Goal: Task Accomplishment & Management: Manage account settings

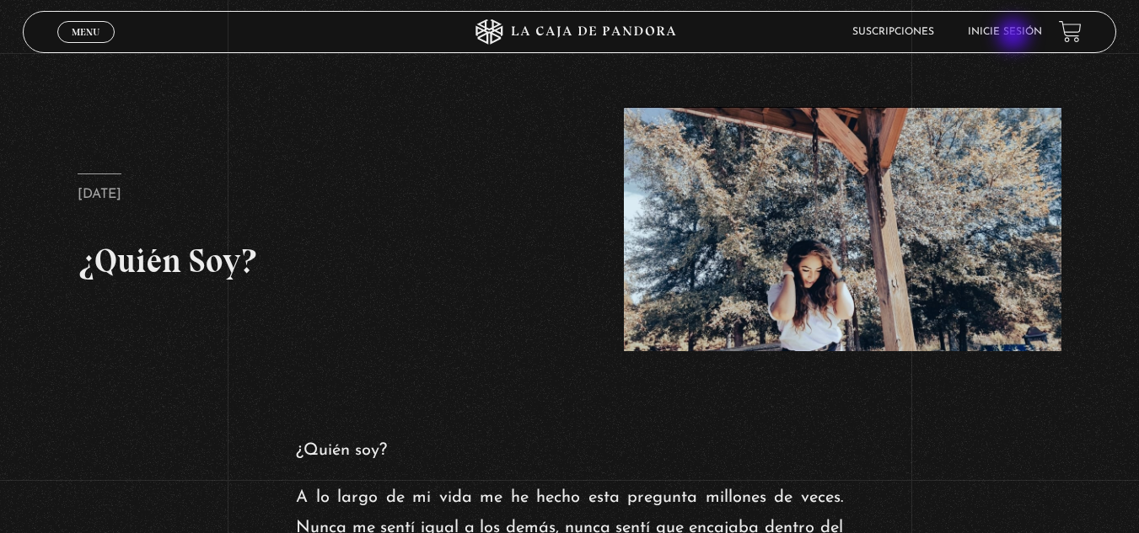
click at [1015, 36] on link "Inicie sesión" at bounding box center [1004, 32] width 74 height 10
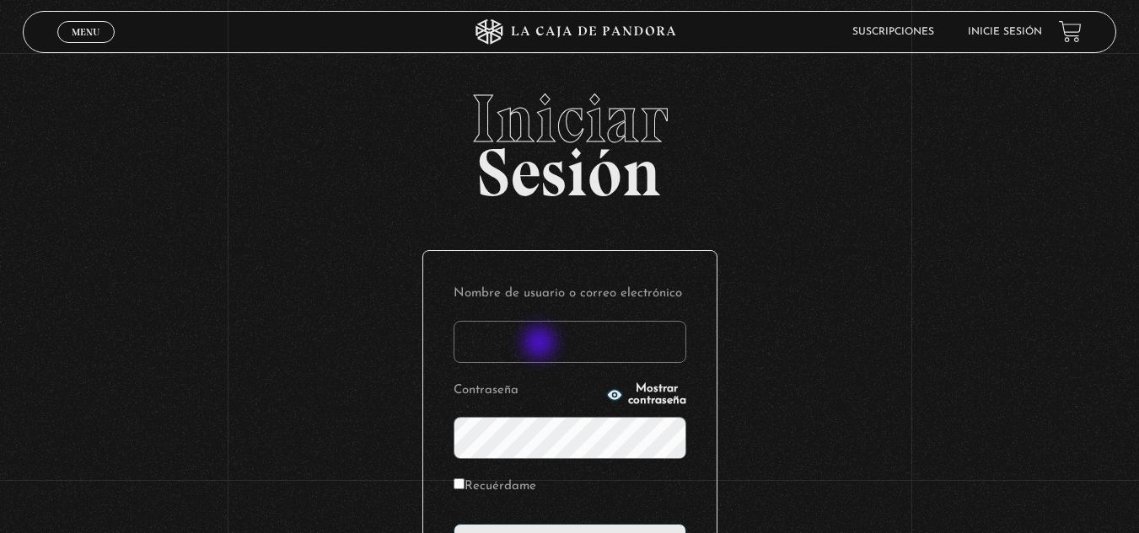
click at [541, 345] on input "Nombre de usuario o correo electrónico" at bounding box center [569, 342] width 233 height 42
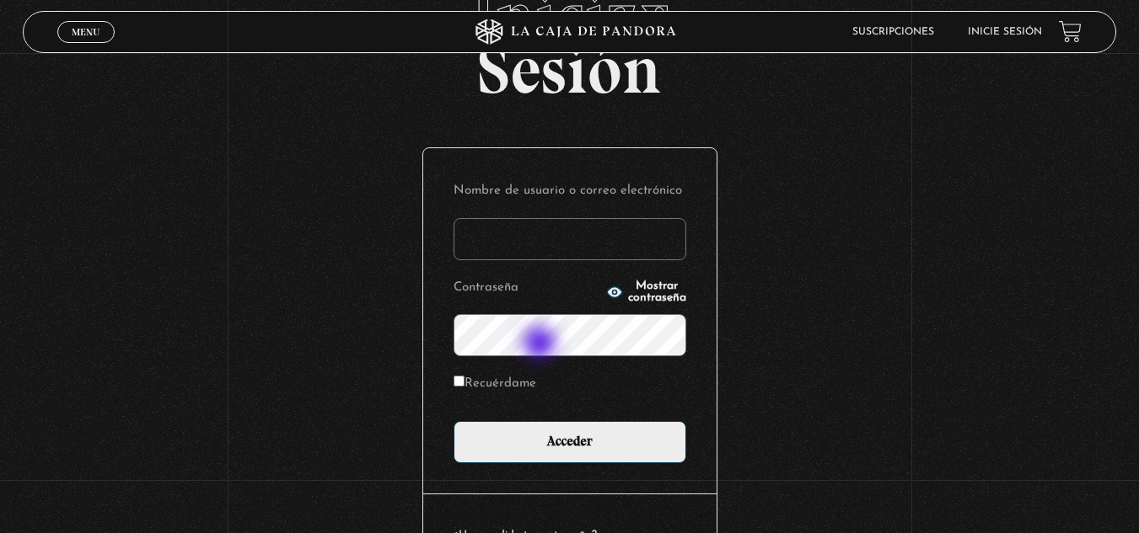
scroll to position [104, 0]
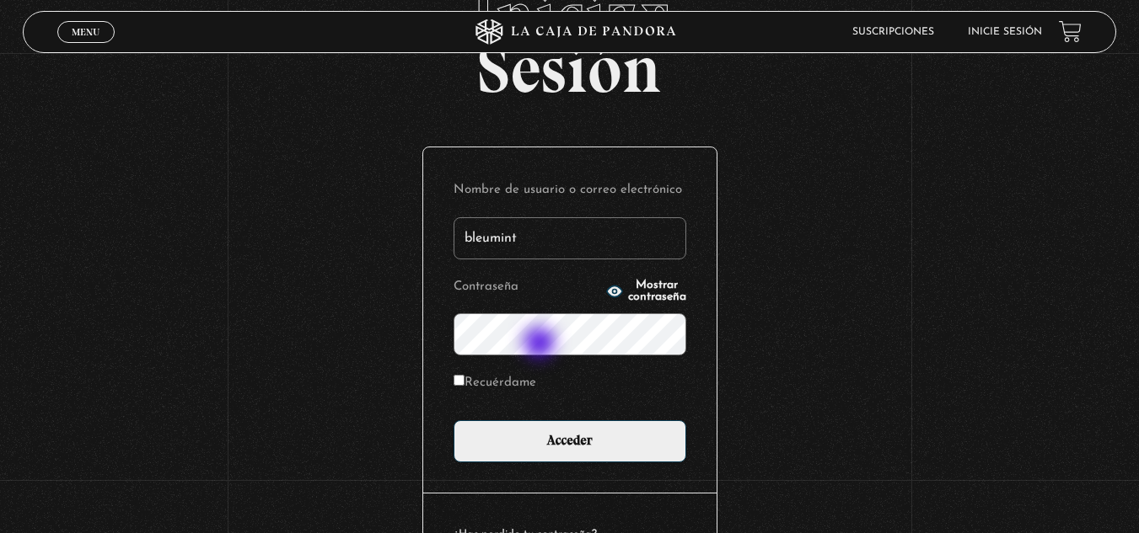
type input "bleumint"
click at [453, 421] on input "Acceder" at bounding box center [569, 442] width 233 height 42
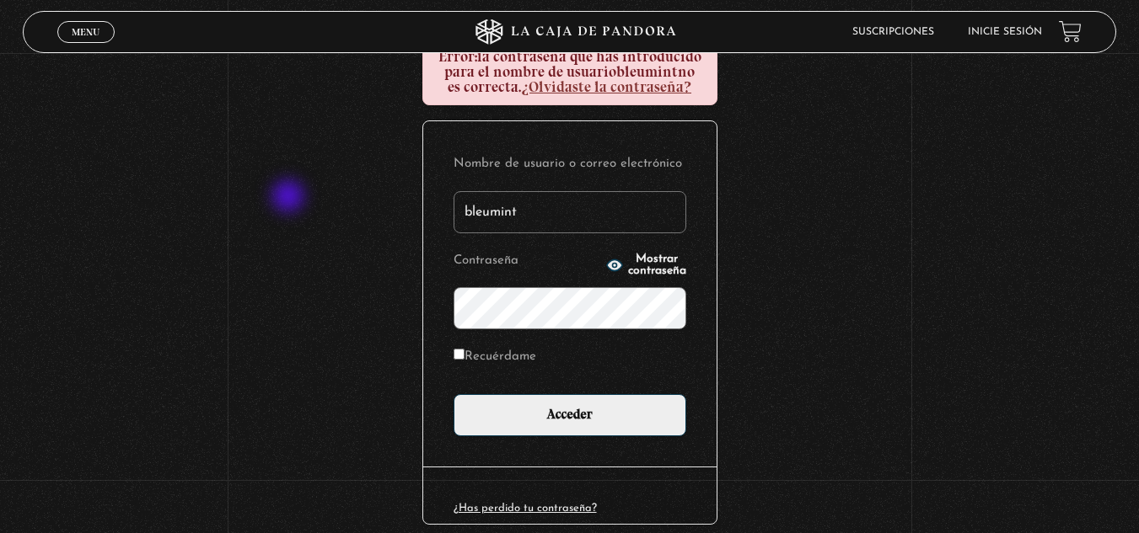
scroll to position [208, 0]
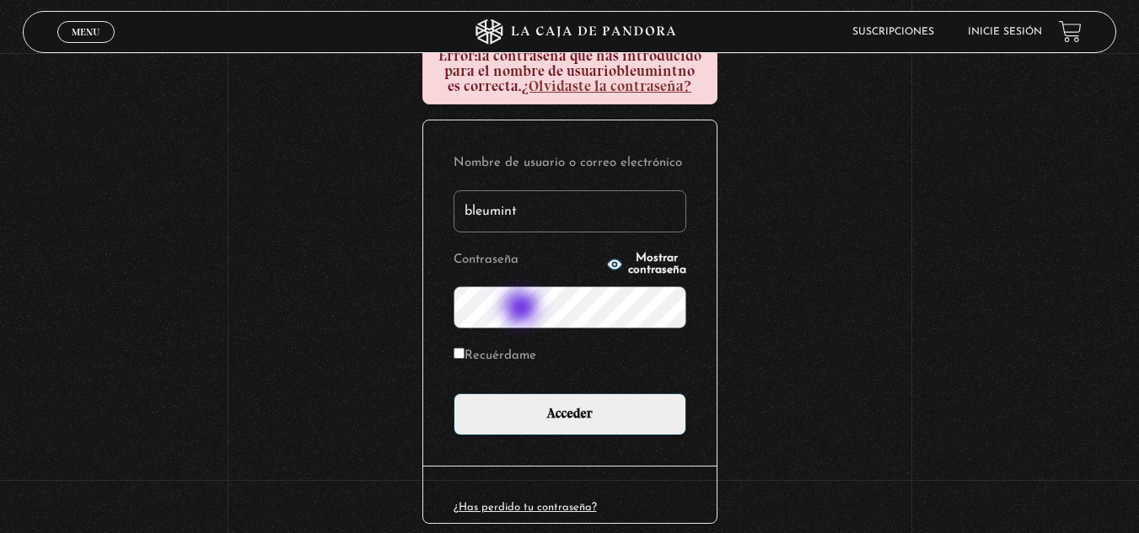
click at [453, 394] on input "Acceder" at bounding box center [569, 415] width 233 height 42
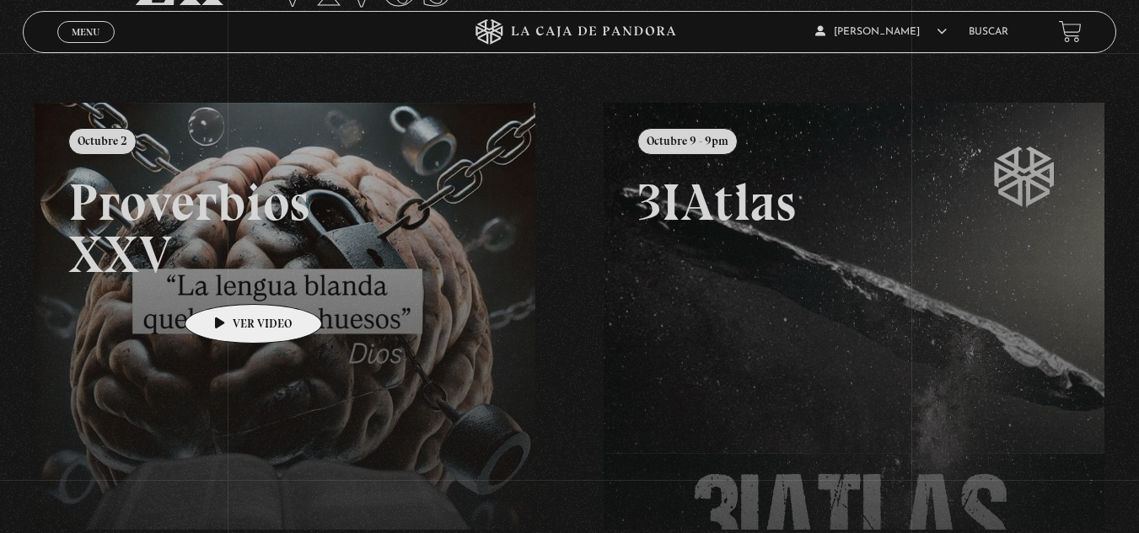
scroll to position [172, 0]
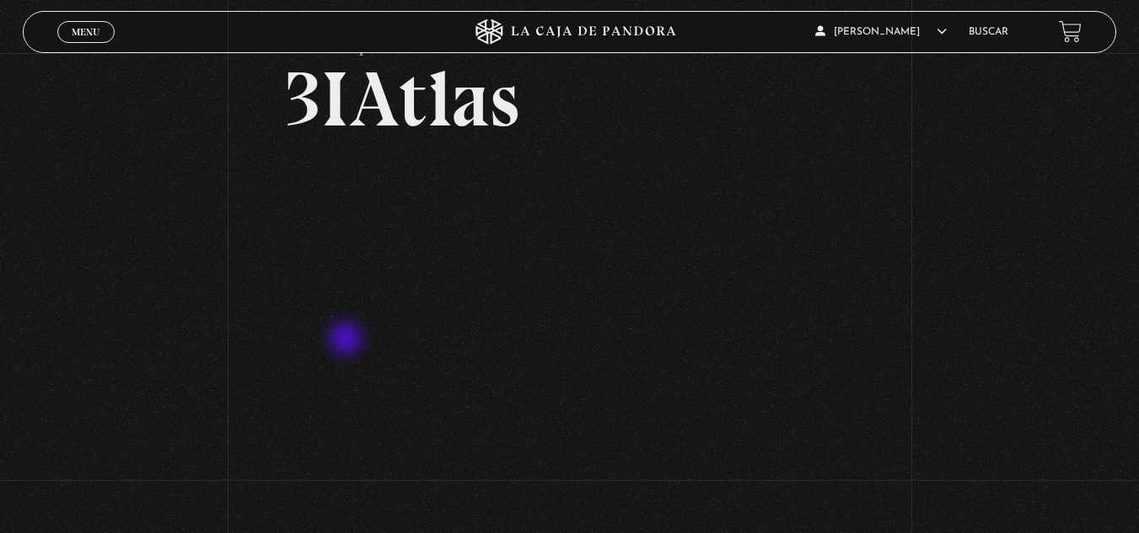
scroll to position [78, 0]
click at [242, 409] on div "Volver Octubre 9 - 9pm 3IAtlas" at bounding box center [569, 247] width 1139 height 543
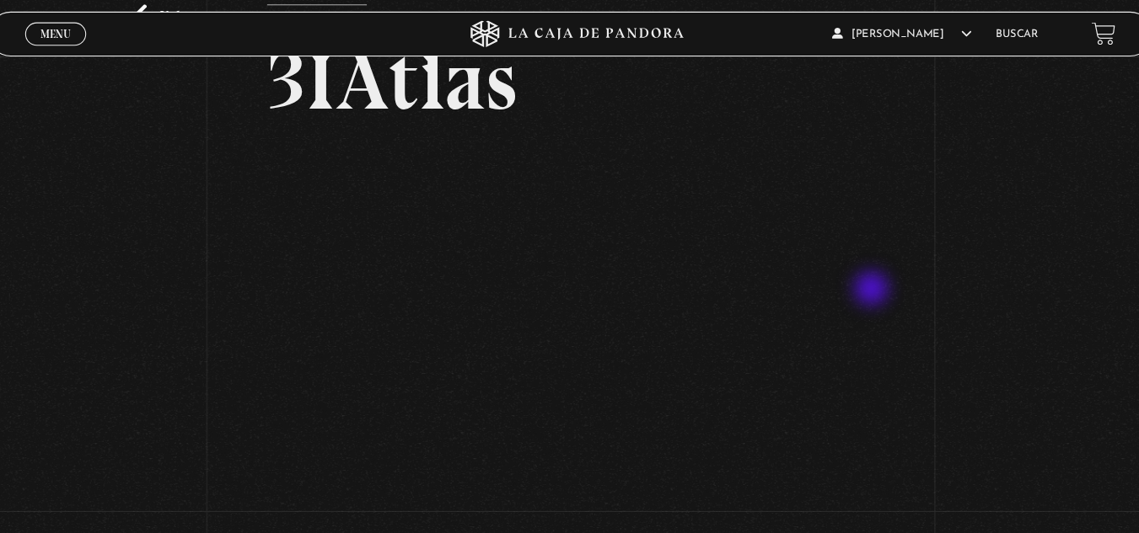
scroll to position [95, 2]
